Goal: Transaction & Acquisition: Purchase product/service

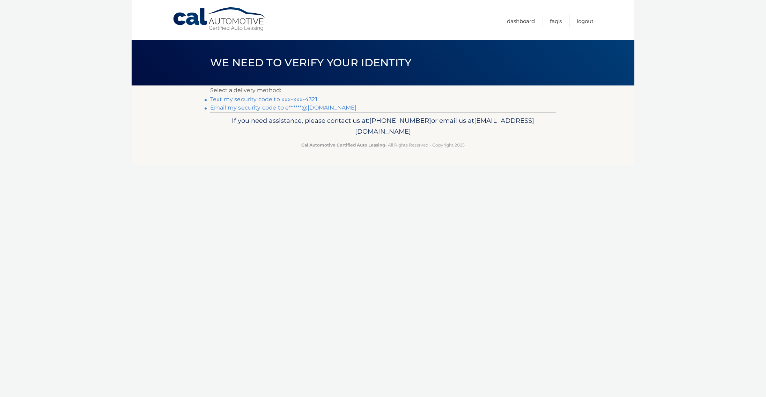
click at [265, 107] on link "Email my security code to e******@gmail.com" at bounding box center [283, 107] width 147 height 7
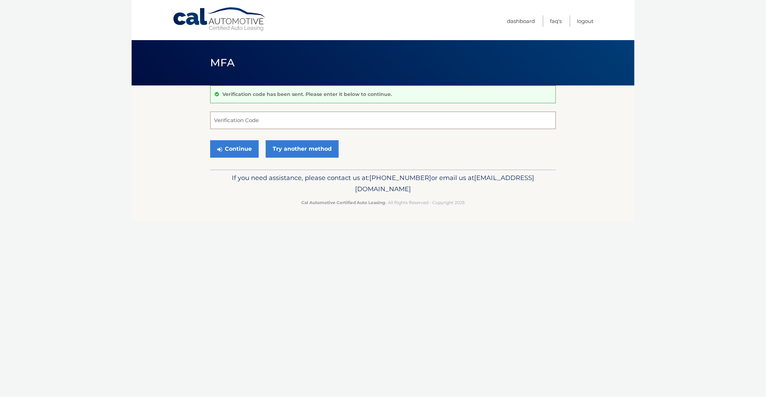
click at [247, 123] on input "Verification Code" at bounding box center [383, 120] width 346 height 17
paste input "886703"
type input "886703"
click at [242, 147] on button "Continue" at bounding box center [234, 148] width 49 height 17
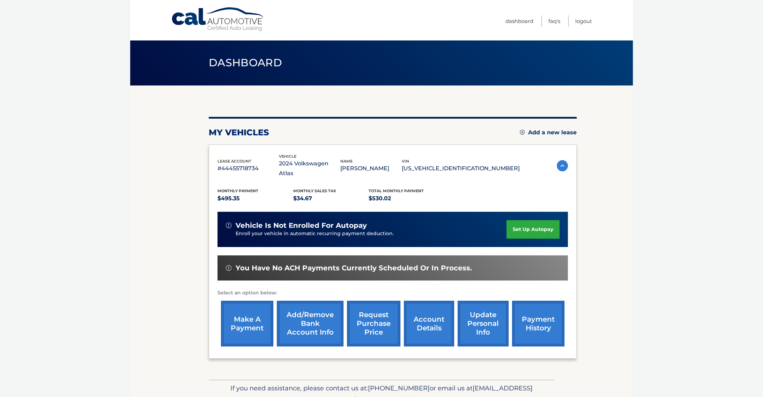
click at [256, 312] on link "make a payment" at bounding box center [247, 324] width 52 height 46
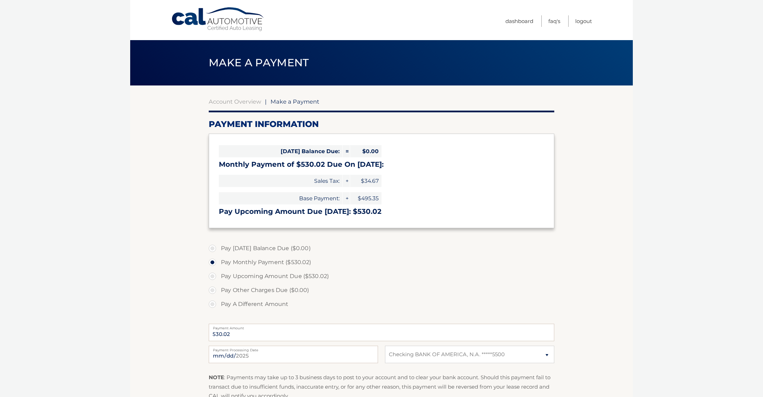
select select "NWEwMjNjZGMtNDM4OC00NDAzLTkzZTEtZDNmODFhZDQ2NDY4"
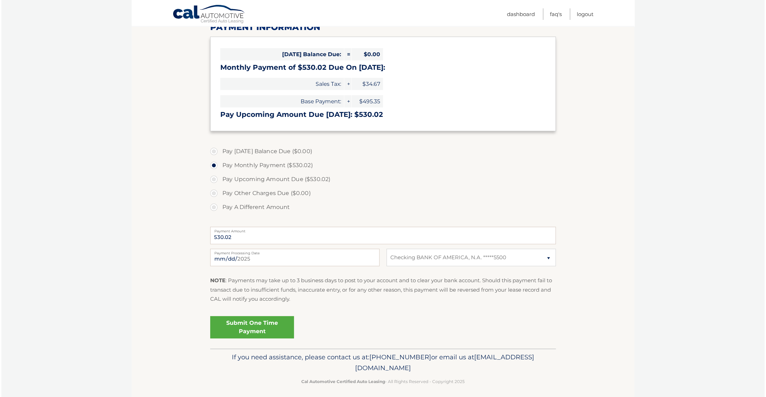
scroll to position [101, 0]
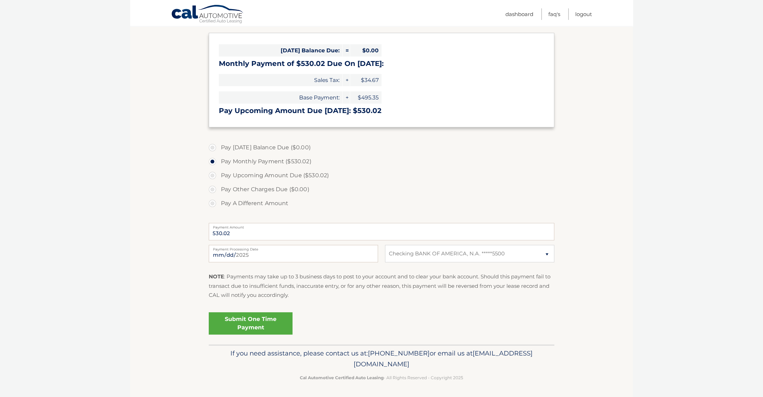
click at [265, 327] on link "Submit One Time Payment" at bounding box center [251, 324] width 84 height 22
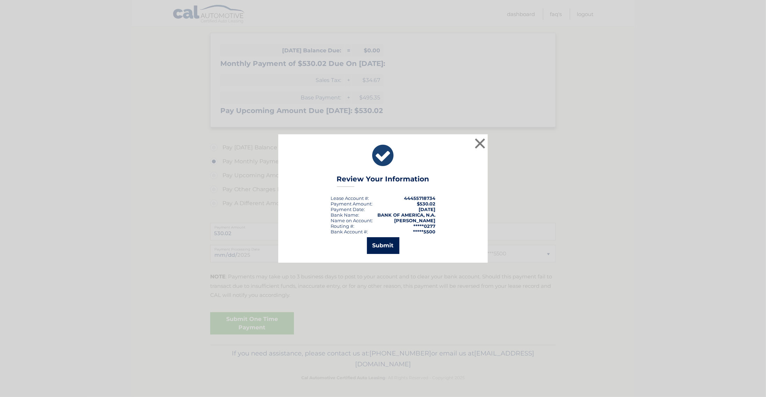
click at [379, 241] on button "Submit" at bounding box center [383, 245] width 32 height 17
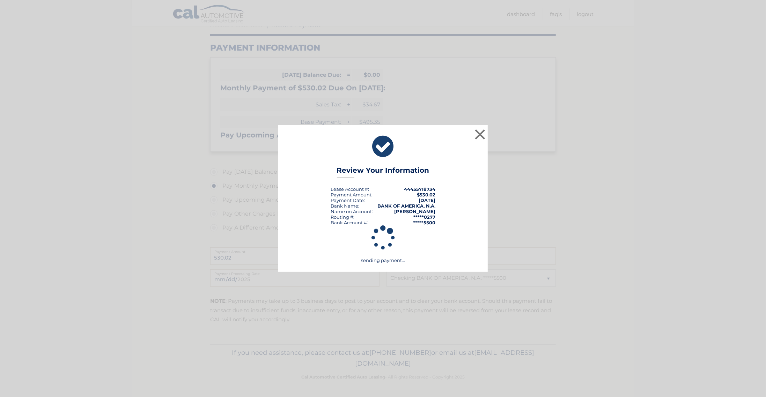
scroll to position [76, 0]
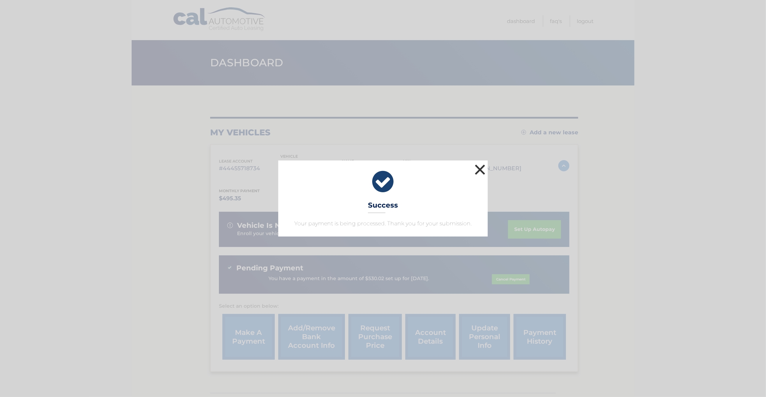
click at [477, 165] on button "×" at bounding box center [480, 170] width 14 height 14
